Goal: Task Accomplishment & Management: Use online tool/utility

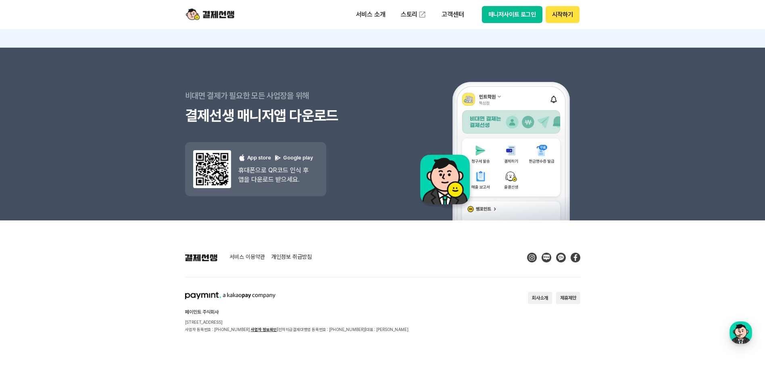
scroll to position [7223, 0]
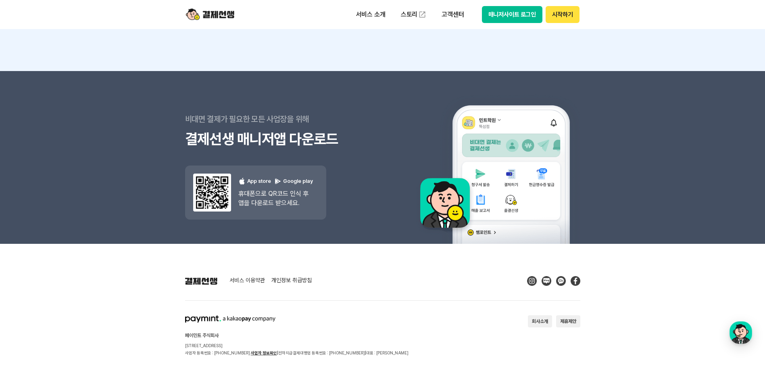
drag, startPoint x: 487, startPoint y: 256, endPoint x: 472, endPoint y: 155, distance: 102.4
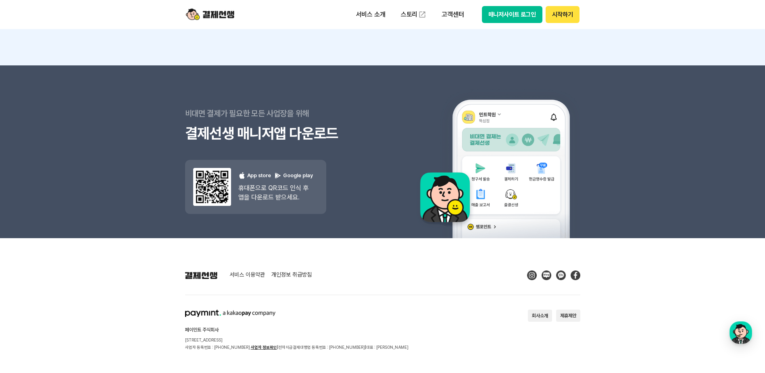
scroll to position [7204, 0]
click at [458, 13] on p "고객센터" at bounding box center [452, 14] width 33 height 15
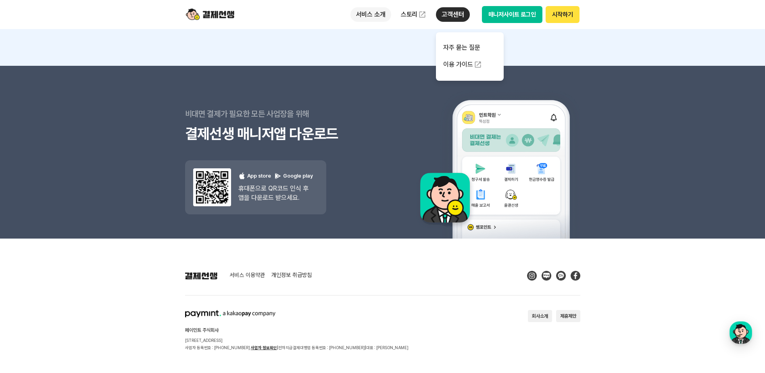
click at [380, 14] on p "서비스 소개" at bounding box center [371, 14] width 41 height 15
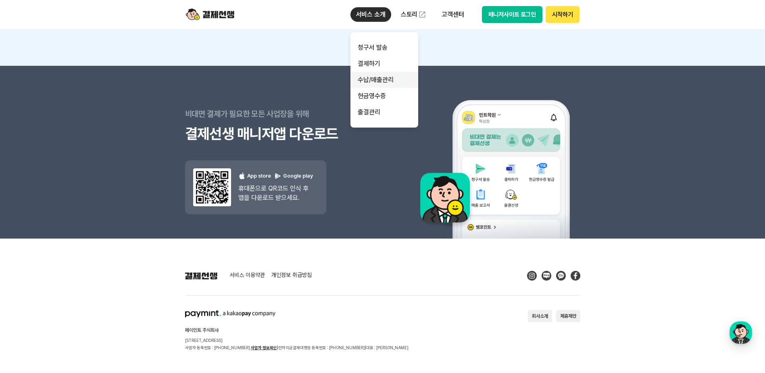
click at [369, 81] on link "수납/매출관리" at bounding box center [385, 80] width 68 height 16
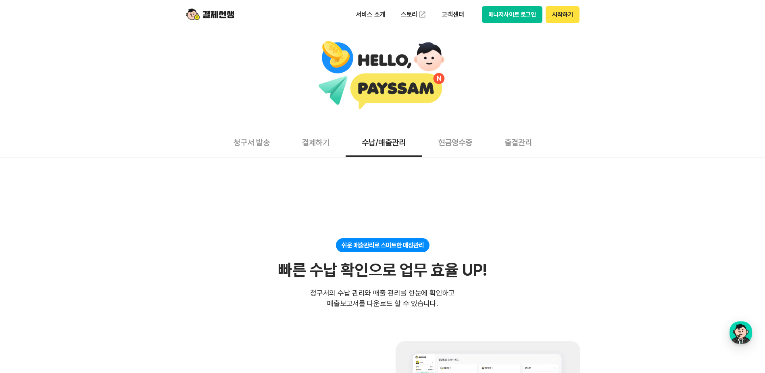
drag, startPoint x: 280, startPoint y: 158, endPoint x: 275, endPoint y: 65, distance: 92.5
click at [207, 12] on img at bounding box center [210, 14] width 48 height 15
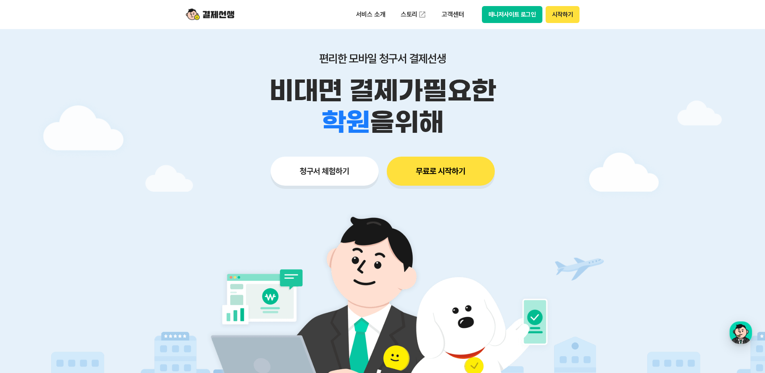
scroll to position [40, 0]
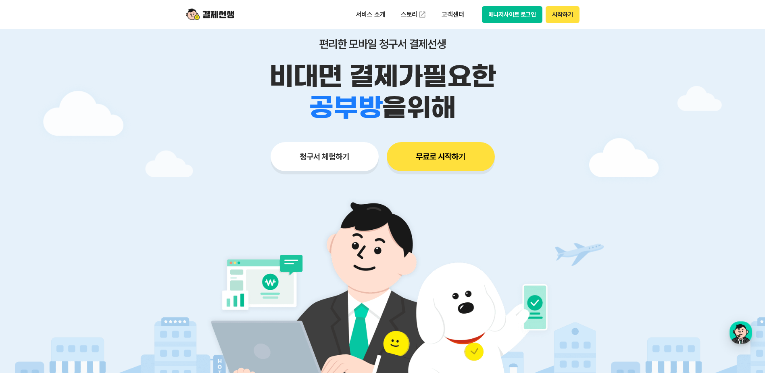
click at [313, 158] on button "청구서 체험하기" at bounding box center [325, 156] width 108 height 29
